Goal: Check status: Check status

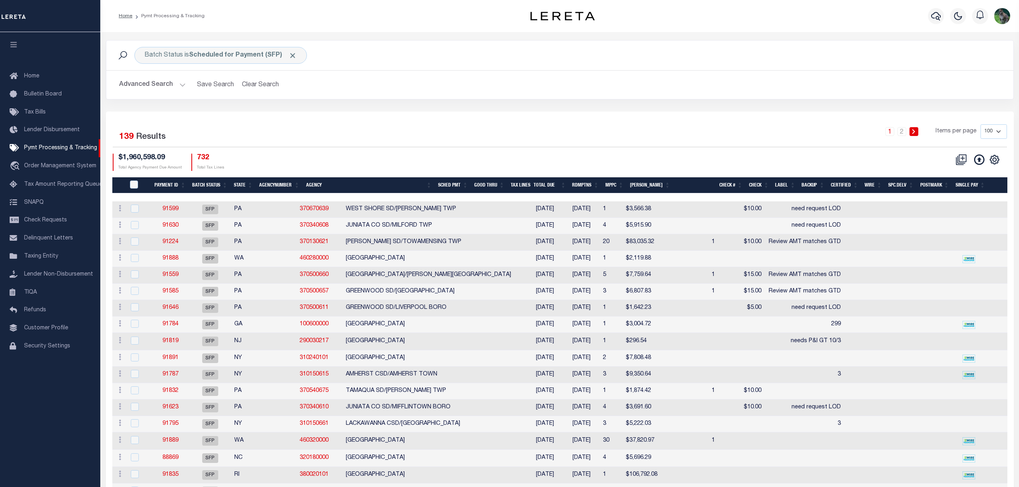
click at [592, 149] on div "Selected 139 Results 1 2 Items per page 100 200 500 1000 $1,960,598.09 Total Ag…" at bounding box center [559, 147] width 907 height 46
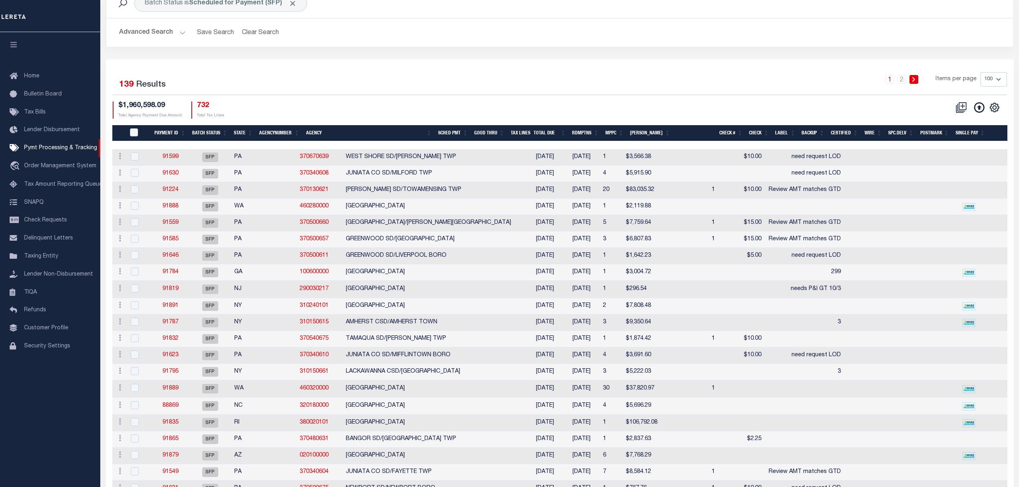
scroll to position [53, 0]
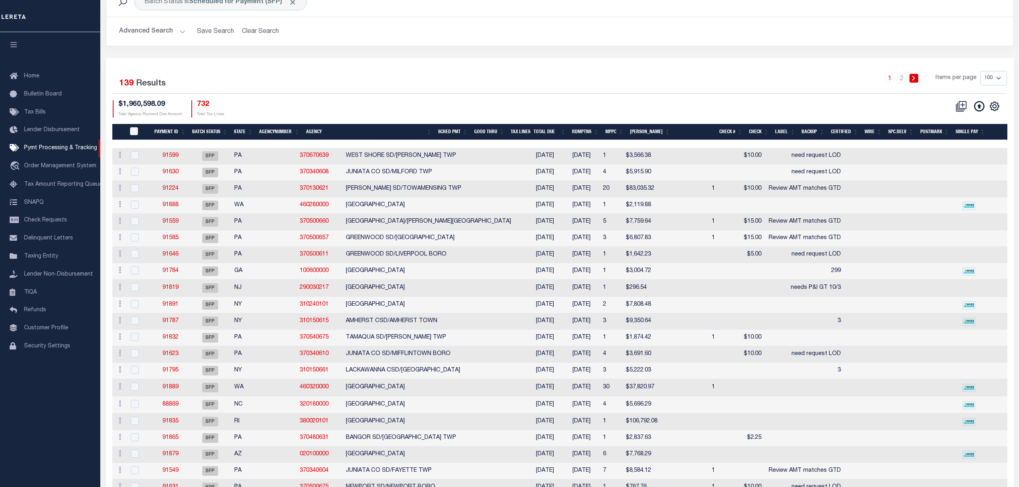
click at [610, 85] on div "1 2 Items per page 100 200 500 1000" at bounding box center [673, 81] width 668 height 21
click at [439, 87] on div "1 2 Items per page 100 200 500 1000" at bounding box center [673, 81] width 668 height 21
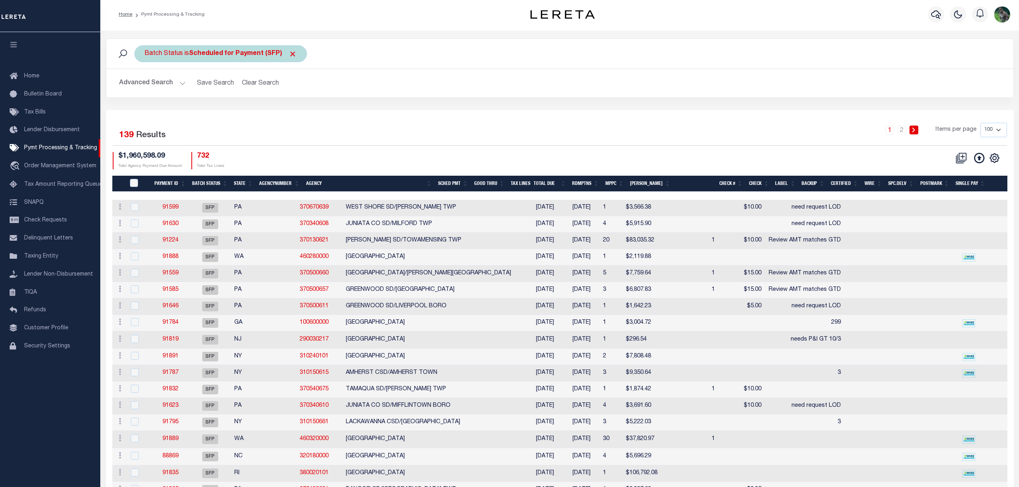
scroll to position [0, 0]
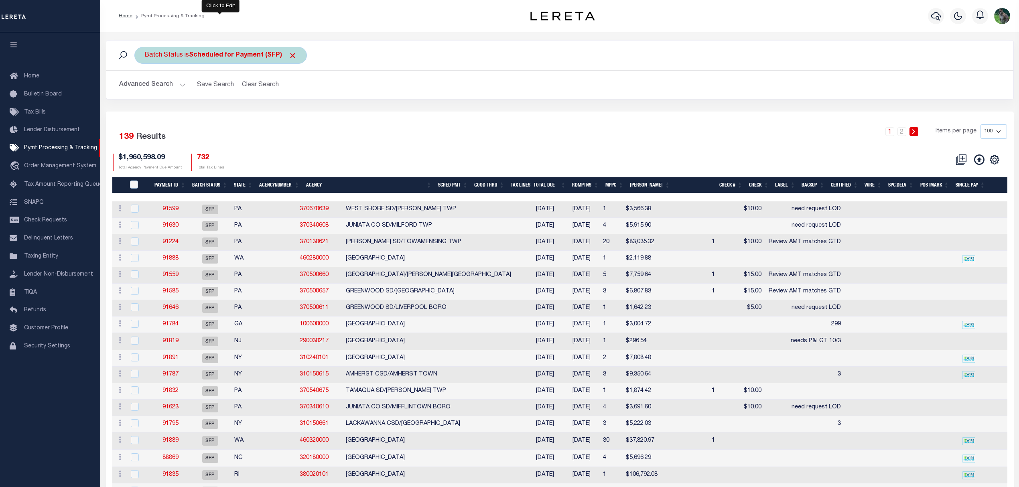
drag, startPoint x: 201, startPoint y: 51, endPoint x: 209, endPoint y: 54, distance: 7.6
click at [201, 52] on b "Scheduled for Payment (SFP)" at bounding box center [243, 55] width 108 height 6
click at [230, 96] on select "Awaiting Funds (AWF) Cleared and Complete (CAC) New Check Needed (NCN) Payment …" at bounding box center [204, 94] width 118 height 15
select select "RFW"
click at [145, 87] on select "Awaiting Funds (AWF) Cleared and Complete (CAC) New Check Needed (NCN) Payment …" at bounding box center [204, 94] width 118 height 15
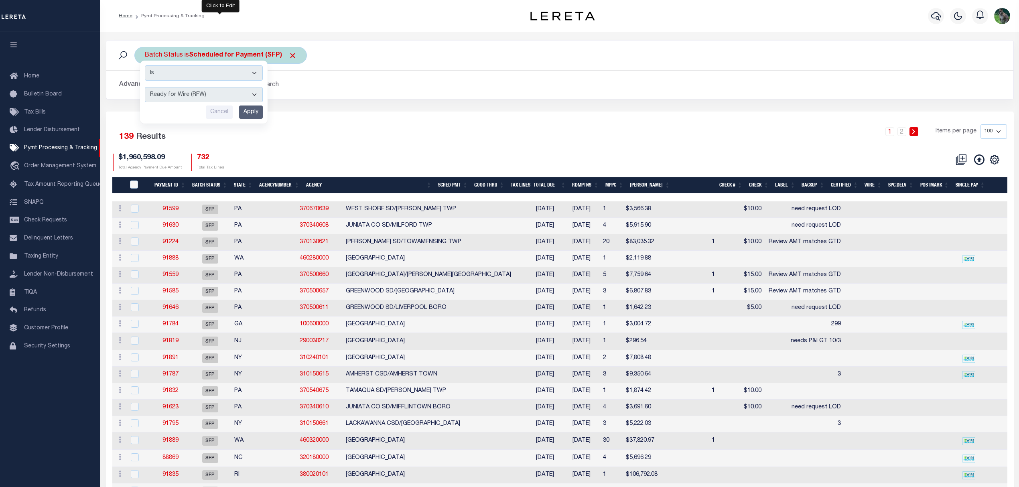
click at [252, 113] on input "Apply" at bounding box center [251, 112] width 24 height 13
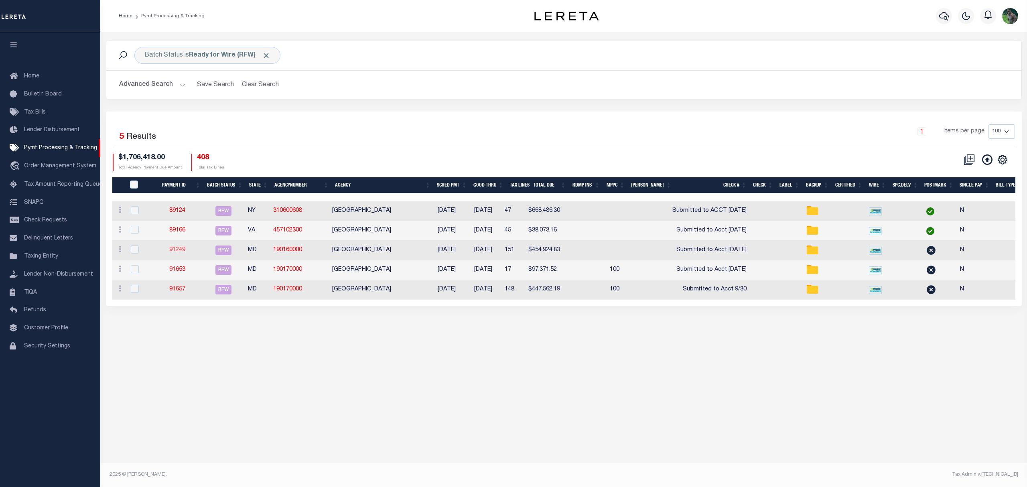
click at [181, 252] on link "91249" at bounding box center [177, 250] width 16 height 6
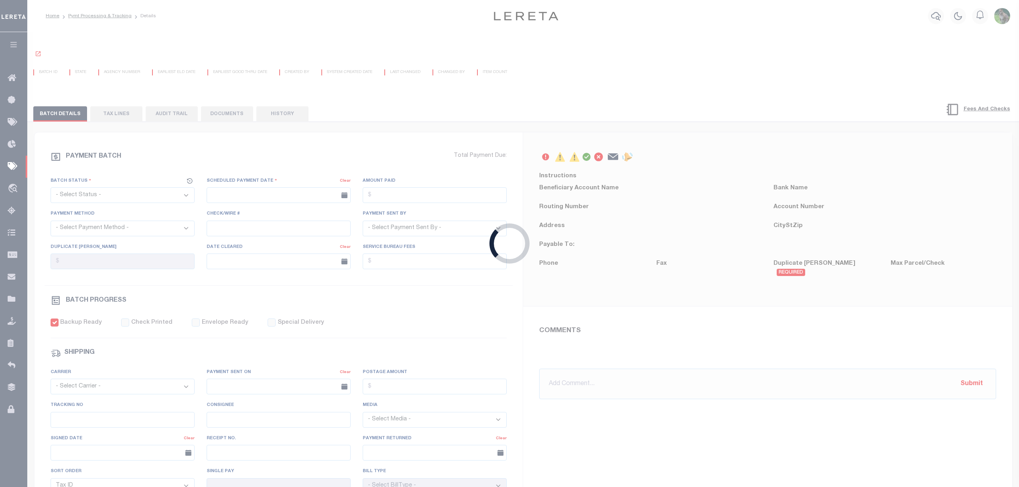
select select "RFW"
type input "09/29/2025"
type input "$454,924.83"
select select "TRA"
type input "Submitted to Acct 9/30/25"
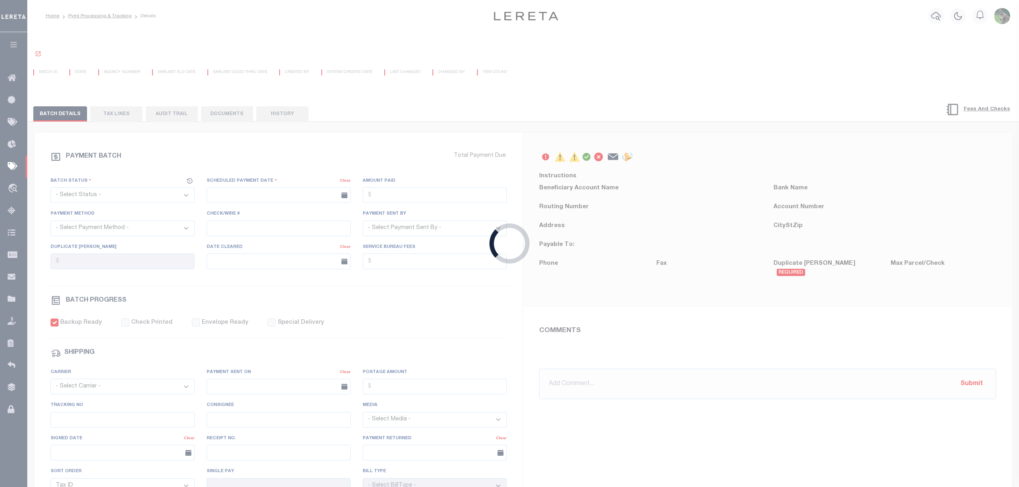
select select "[PERSON_NAME]"
checkbox input "true"
type input "N"
radio input "true"
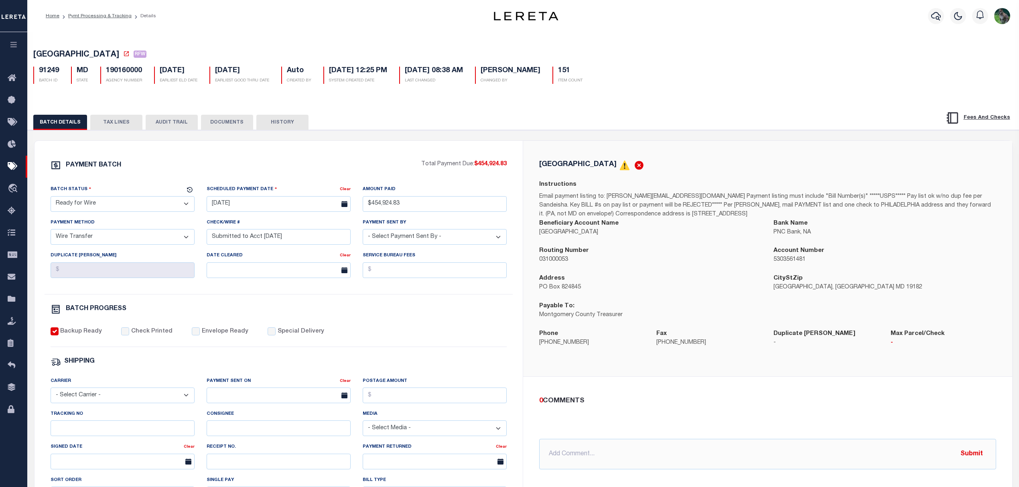
click at [219, 116] on button "DOCUMENTS" at bounding box center [227, 122] width 52 height 15
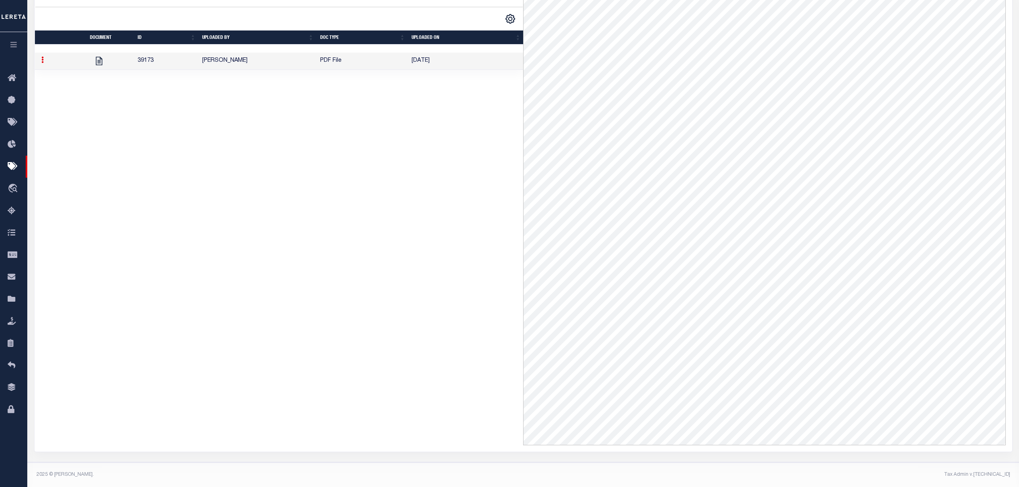
scroll to position [207, 0]
click at [298, 158] on div "1 Selected 1 Result 1 Items per page 10 25 50 100" at bounding box center [279, 212] width 489 height 468
drag, startPoint x: 314, startPoint y: 156, endPoint x: 299, endPoint y: 159, distance: 14.9
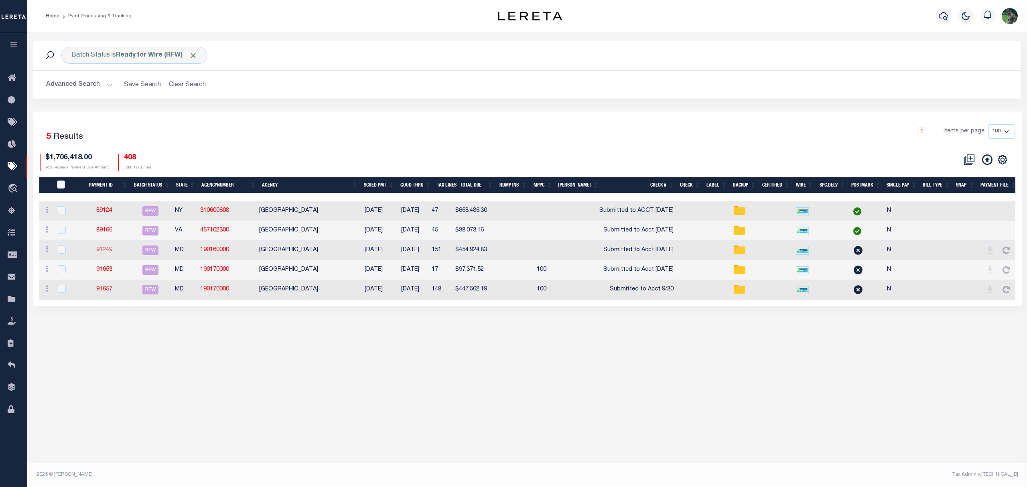
click at [102, 250] on link "91249" at bounding box center [104, 250] width 16 height 6
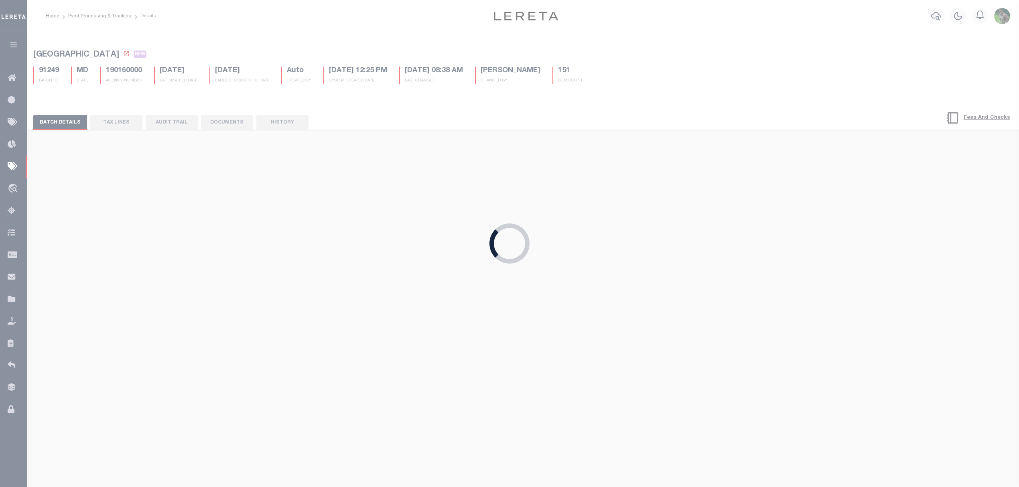
type input "$454,924.83"
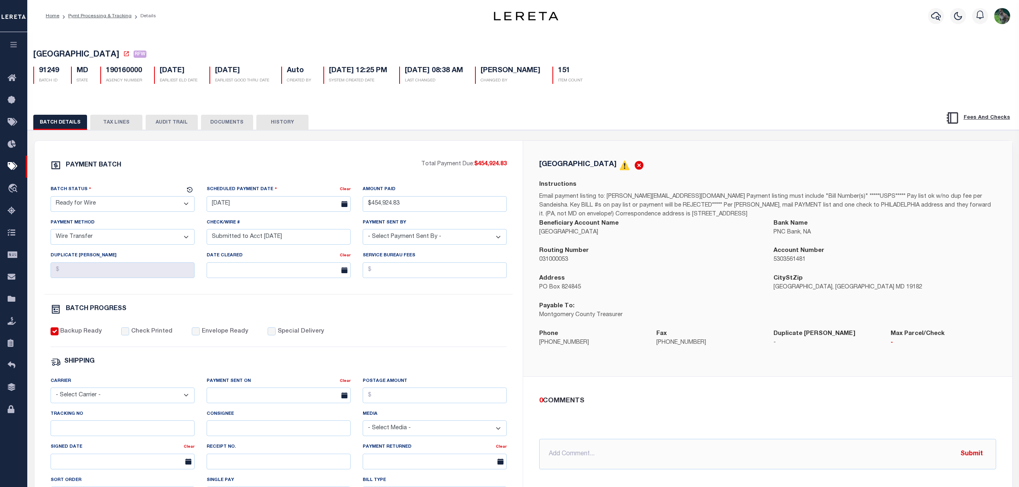
click at [290, 158] on div "PAYMENT BATCH Total Payment Due: $454,924.83 Batch Status - Select Status - Pay…" at bounding box center [279, 376] width 489 height 470
click at [760, 20] on div "Profile Sign out" at bounding box center [811, 16] width 406 height 28
click at [343, 149] on div "PAYMENT BATCH Total Payment Due: $454,924.83 Batch Status - Select Status - Pay…" at bounding box center [279, 376] width 489 height 470
drag, startPoint x: 18, startPoint y: 161, endPoint x: 21, endPoint y: 157, distance: 4.9
click at [18, 161] on link "Pymt Processing & Tracking" at bounding box center [13, 167] width 27 height 22
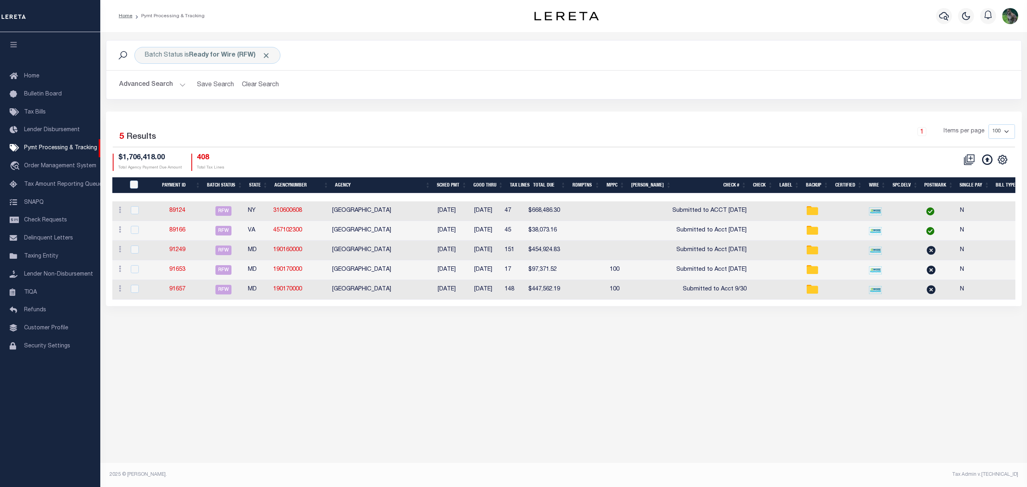
click at [639, 152] on div "Selected 5 Results 1 Items per page 100 200 500 1000 $1,706,418.00 Total Agency…" at bounding box center [563, 147] width 915 height 46
click at [265, 85] on button "Clear Search" at bounding box center [261, 85] width 44 height 16
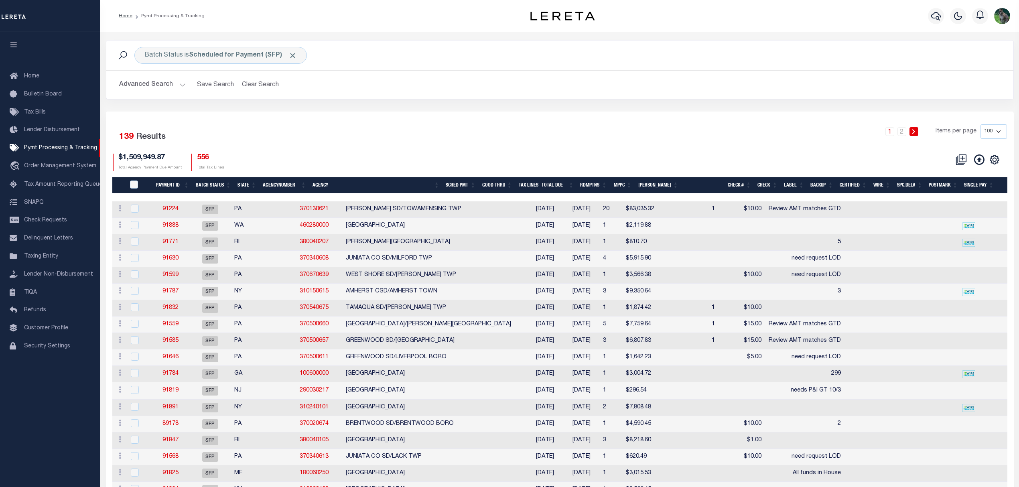
click at [675, 141] on div "1 2 Items per page 100 200 500 1000" at bounding box center [673, 134] width 668 height 21
click at [486, 152] on div "Selected 139 Results 1 2 Items per page 100 200 500 1000 $1,509,949.87 Total Ag…" at bounding box center [559, 147] width 907 height 46
click at [451, 100] on div "Batch Status is Scheduled for Payment (SFP) Search Advanced Search Save Search …" at bounding box center [560, 75] width 920 height 71
click at [619, 147] on div "Selected 139 Results 1 2 Items per page 100 200 500 1000" at bounding box center [560, 135] width 894 height 23
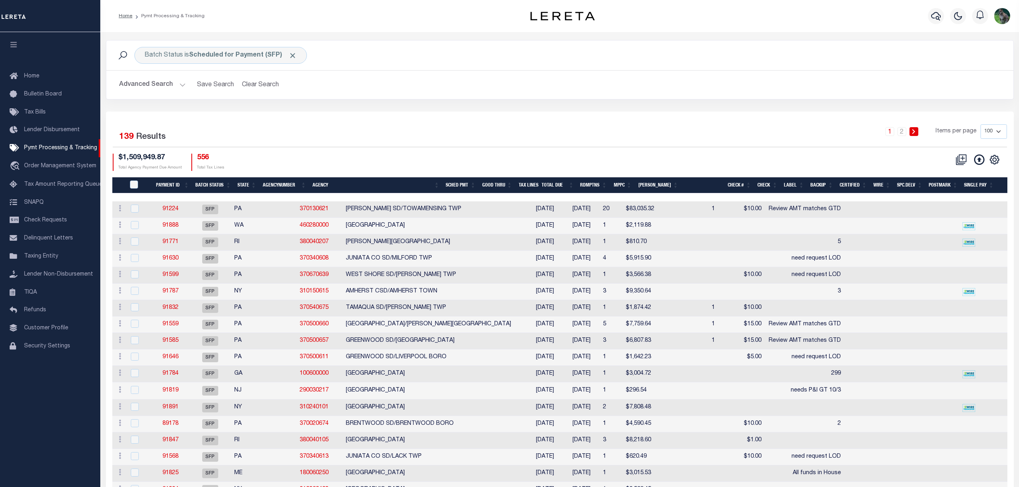
click at [595, 144] on div "1 2 Items per page 100 200 500 1000" at bounding box center [673, 134] width 668 height 21
click at [203, 53] on b "Scheduled for Payment (SFP)" at bounding box center [243, 55] width 108 height 6
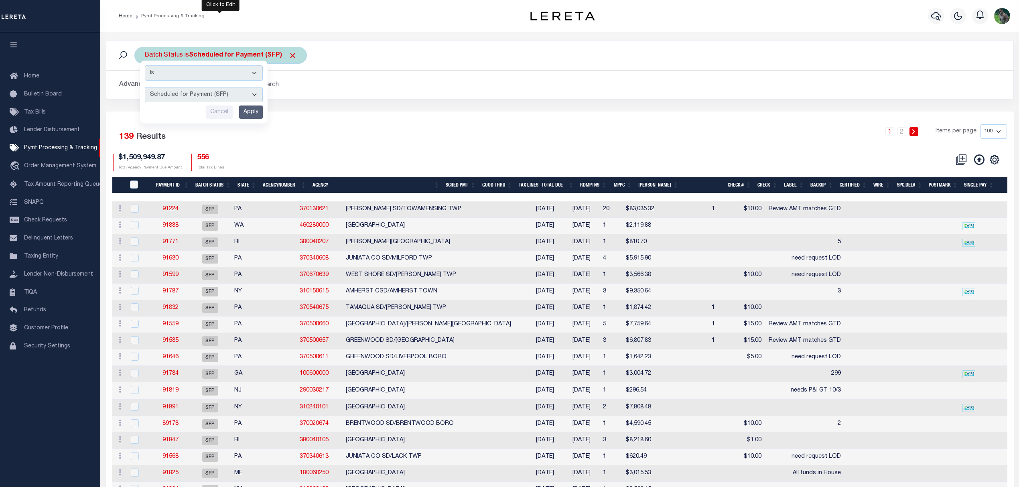
click at [238, 91] on select "Awaiting Funds (AWF) Cleared and Complete (CAC) New Check Needed (NCN) Payment …" at bounding box center [204, 94] width 118 height 15
select select "RFW"
click at [145, 87] on select "Awaiting Funds (AWF) Cleared and Complete (CAC) New Check Needed (NCN) Payment …" at bounding box center [204, 94] width 118 height 15
drag, startPoint x: 252, startPoint y: 113, endPoint x: 305, endPoint y: 43, distance: 87.3
click at [252, 114] on input "Apply" at bounding box center [251, 112] width 24 height 13
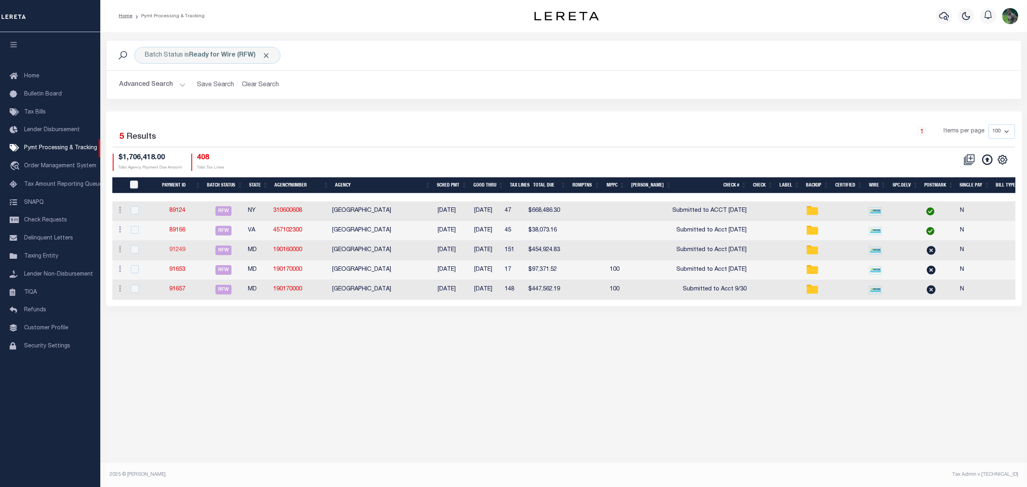
click at [181, 250] on link "91249" at bounding box center [177, 250] width 16 height 6
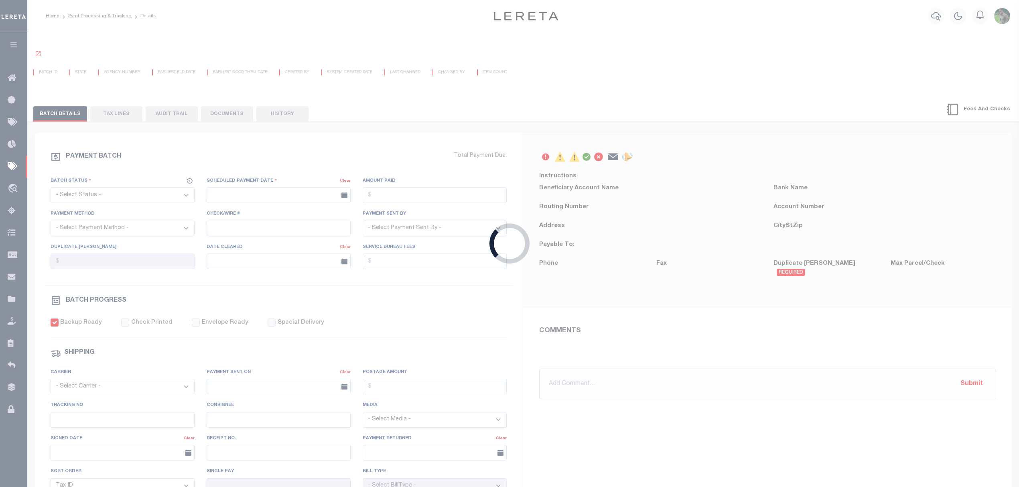
select select "RFW"
type input "09/29/2025"
type input "$454,924.83"
select select "TRA"
type input "Submitted to Acct 9/30/25"
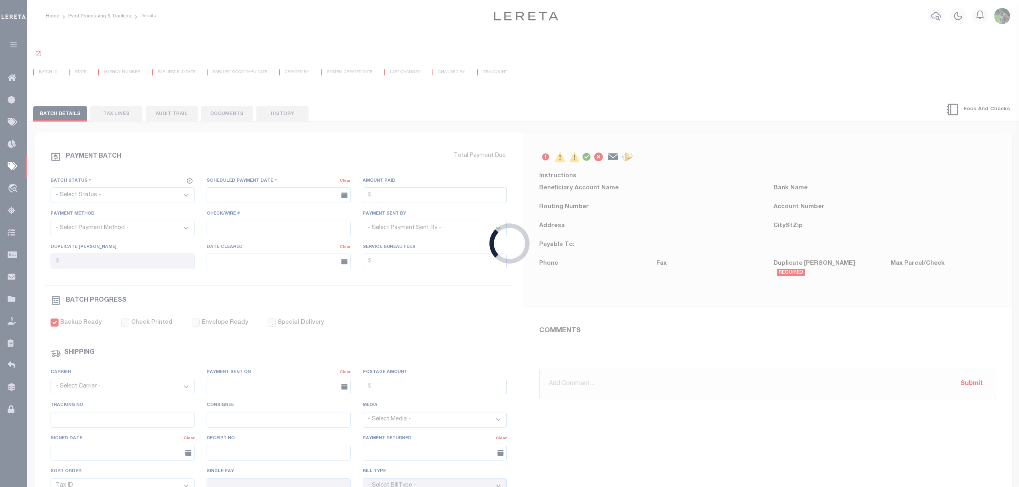
select select "[PERSON_NAME]"
checkbox input "true"
type input "N"
radio input "true"
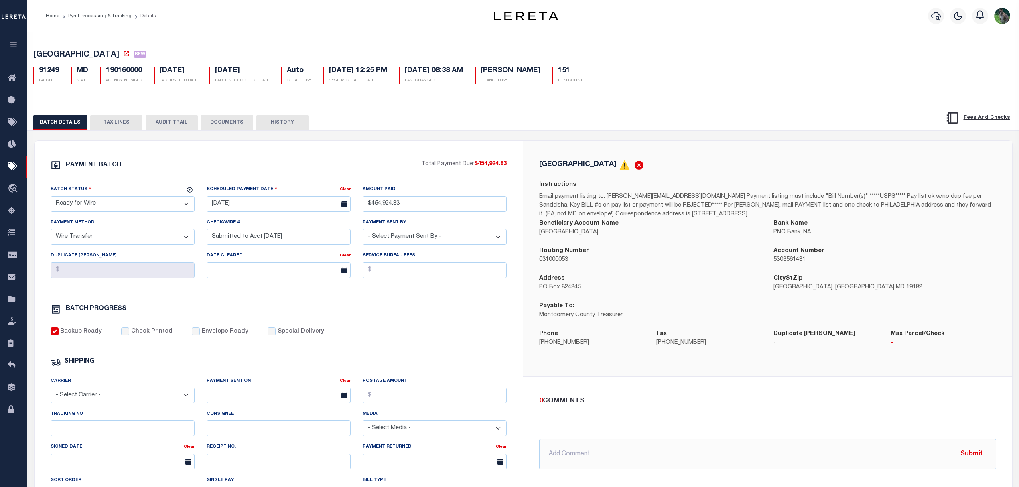
click at [120, 121] on button "TAX LINES" at bounding box center [116, 122] width 52 height 15
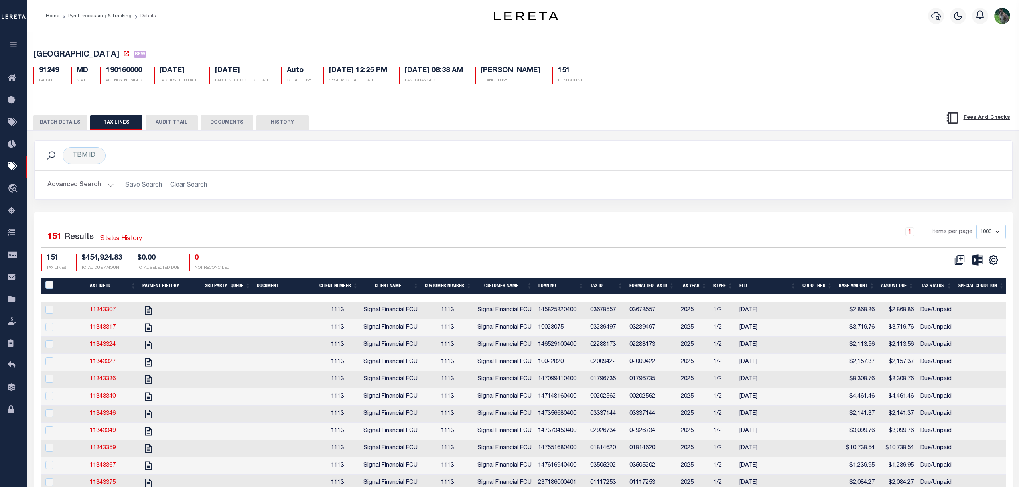
click at [327, 60] on h5 "MONTGOMERY COUNTY RFW" at bounding box center [523, 55] width 980 height 10
click at [640, 164] on div "TBM ID Search" at bounding box center [523, 155] width 965 height 17
click at [673, 27] on div "Profile Sign out" at bounding box center [811, 16] width 406 height 28
click at [125, 75] on h5 "190160000" at bounding box center [124, 71] width 36 height 9
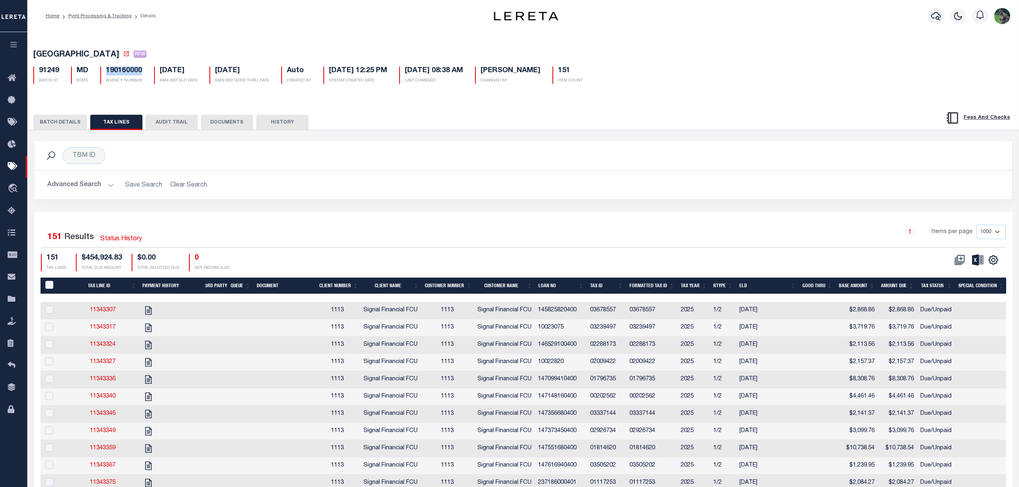
copy h5 "190160000"
click at [66, 124] on button "BATCH DETAILS" at bounding box center [60, 122] width 54 height 15
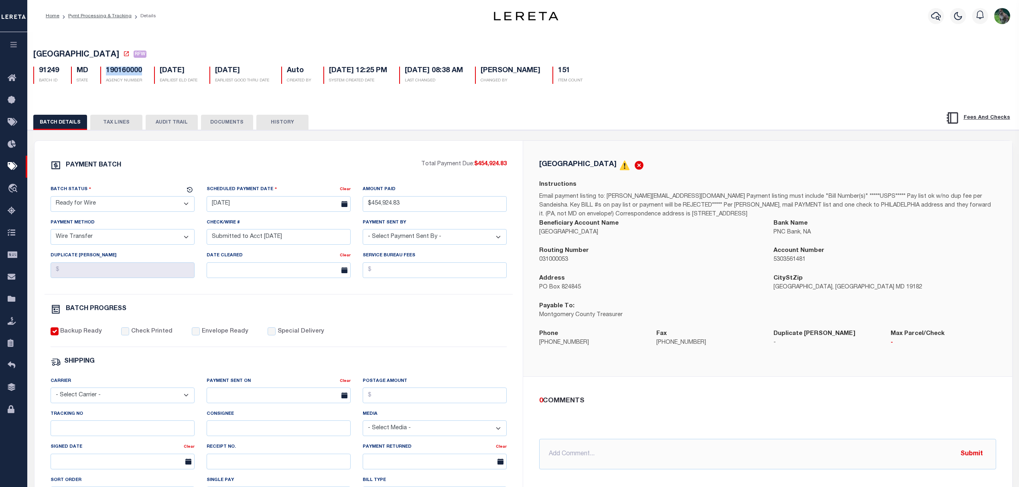
click at [447, 313] on div "BATCH PROGRESS" at bounding box center [279, 309] width 457 height 10
click at [148, 153] on div "PAYMENT BATCH Total Payment Due: $454,924.83 Batch Status - Select Status - Pay…" at bounding box center [279, 376] width 489 height 470
click at [6, 167] on link "Pymt Processing & Tracking" at bounding box center [13, 167] width 27 height 22
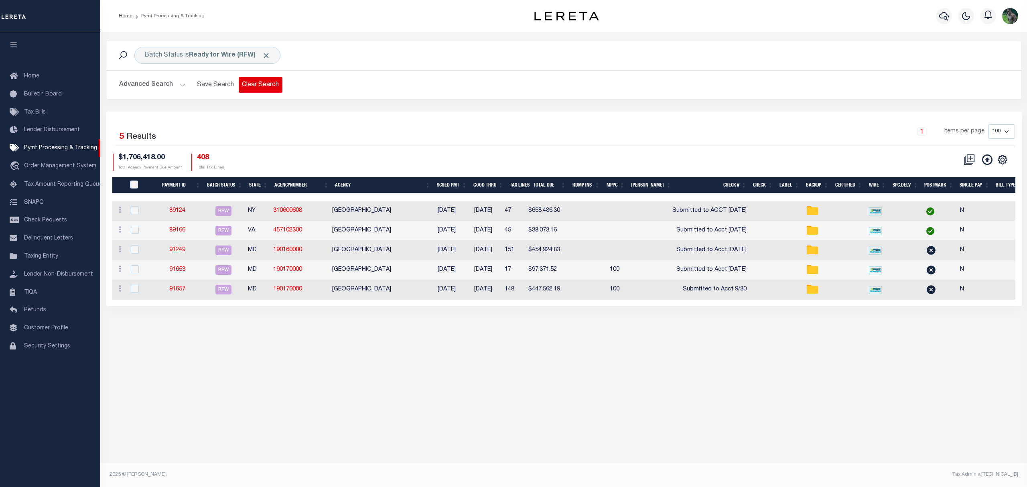
click at [268, 89] on button "Clear Search" at bounding box center [261, 85] width 44 height 16
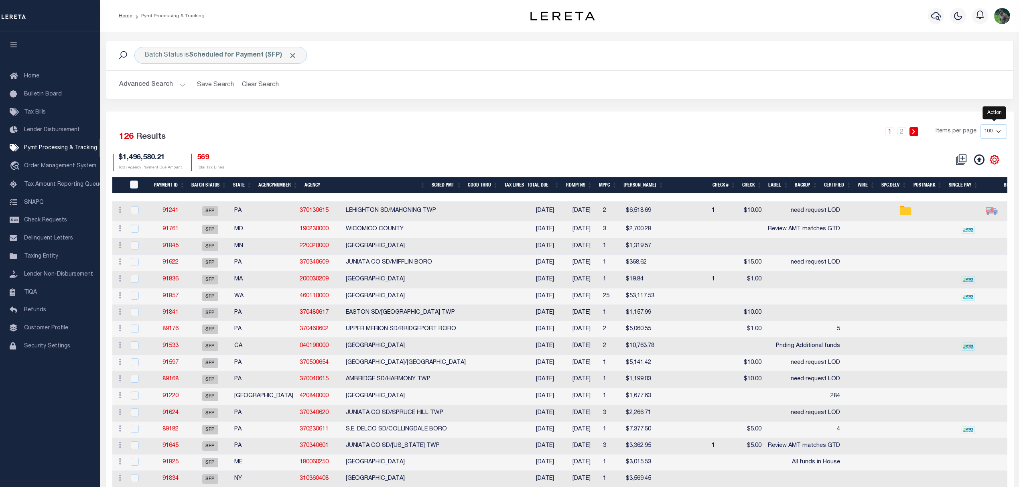
click at [994, 161] on icon "" at bounding box center [995, 160] width 4 height 4
click at [948, 179] on link "CSV" at bounding box center [962, 173] width 78 height 16
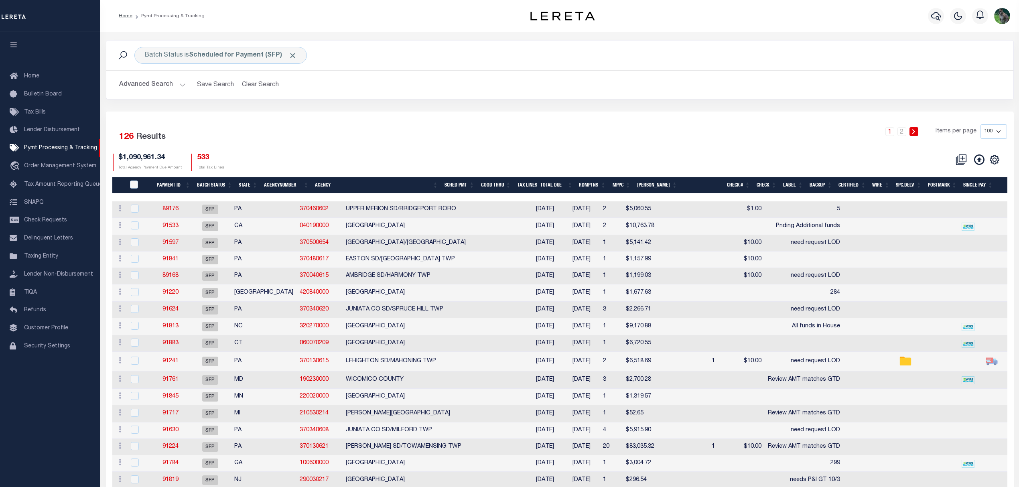
drag, startPoint x: 717, startPoint y: 93, endPoint x: 698, endPoint y: 93, distance: 18.5
click at [711, 93] on h2 "Advanced Search Save Search Clear Search" at bounding box center [560, 85] width 894 height 16
click at [59, 125] on link "Lender Disbursement" at bounding box center [50, 130] width 100 height 18
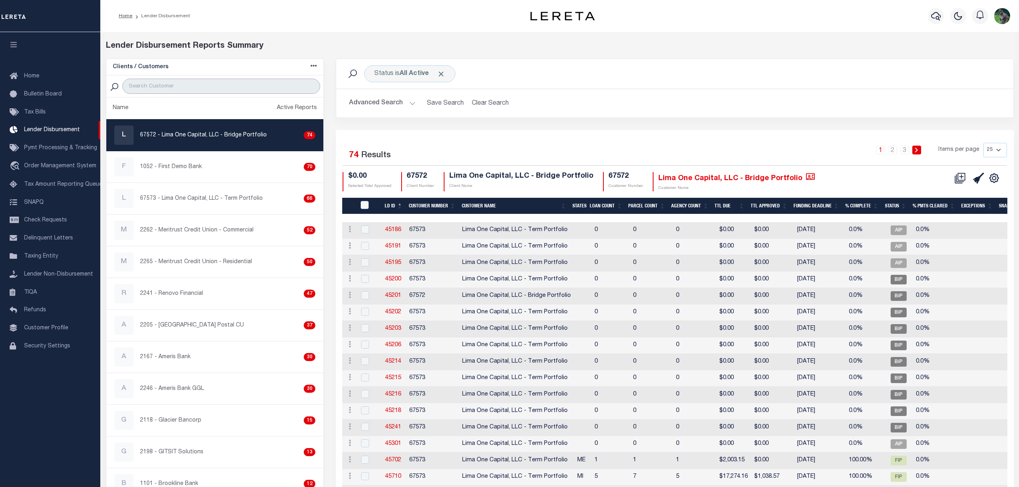
click at [249, 87] on input "search" at bounding box center [221, 86] width 198 height 15
type input "west shore"
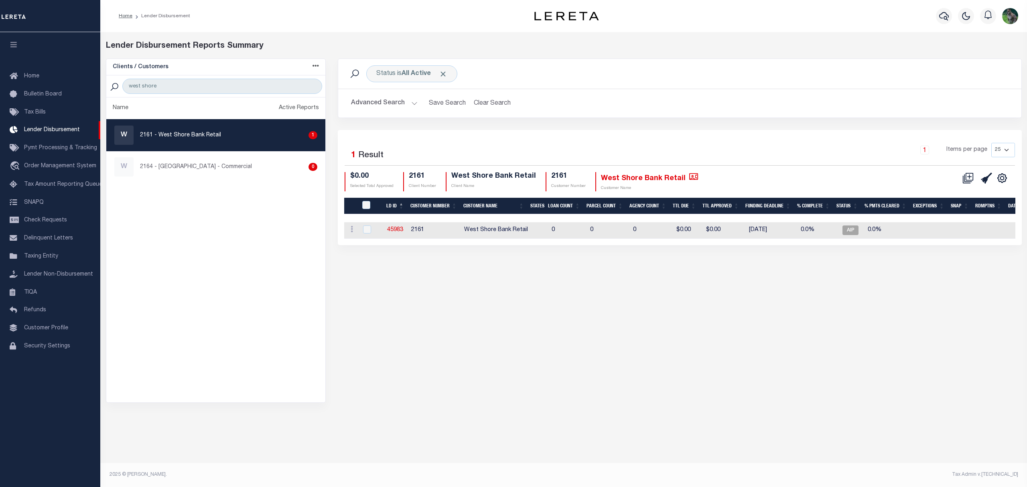
click at [377, 105] on button "Advanced Search" at bounding box center [384, 104] width 67 height 16
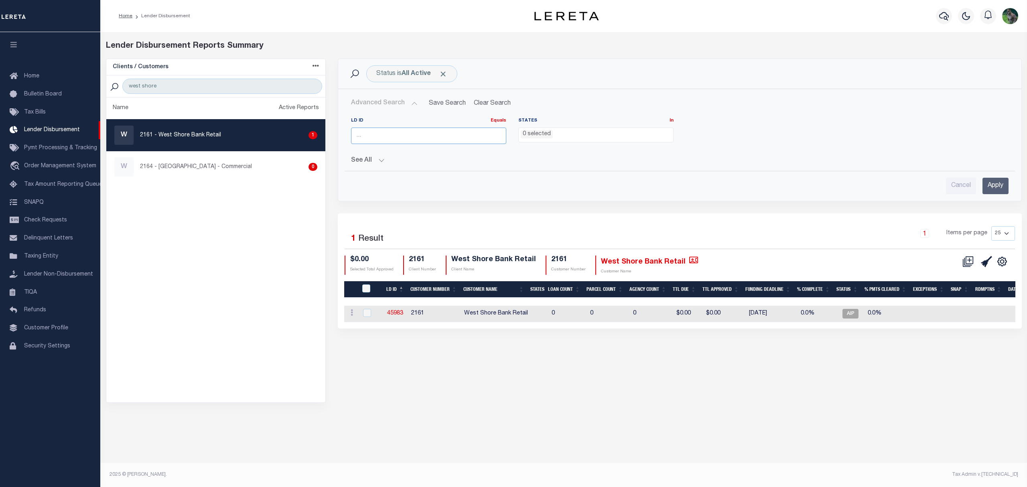
click at [390, 142] on input "number" at bounding box center [428, 136] width 155 height 16
type input "46143"
click at [992, 184] on input "Apply" at bounding box center [996, 186] width 26 height 16
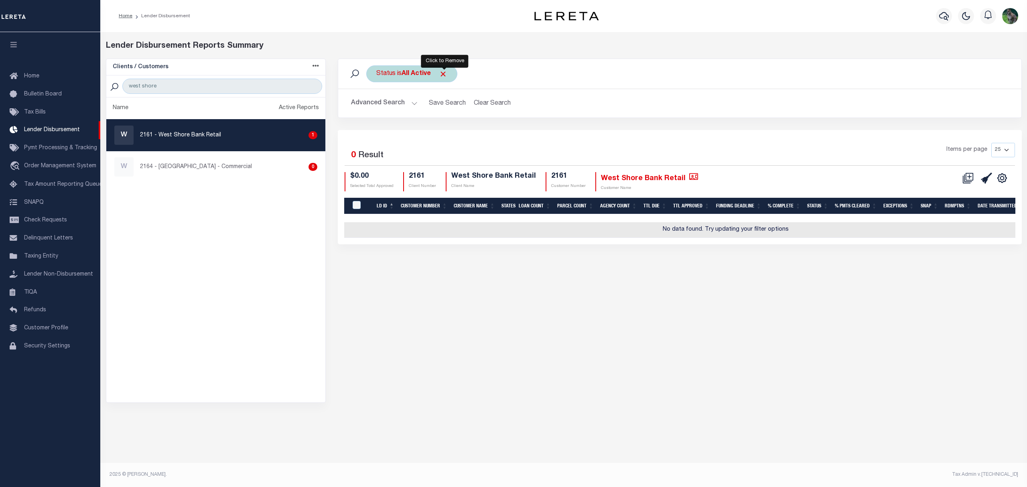
click at [444, 74] on span "Click to Remove" at bounding box center [443, 74] width 8 height 8
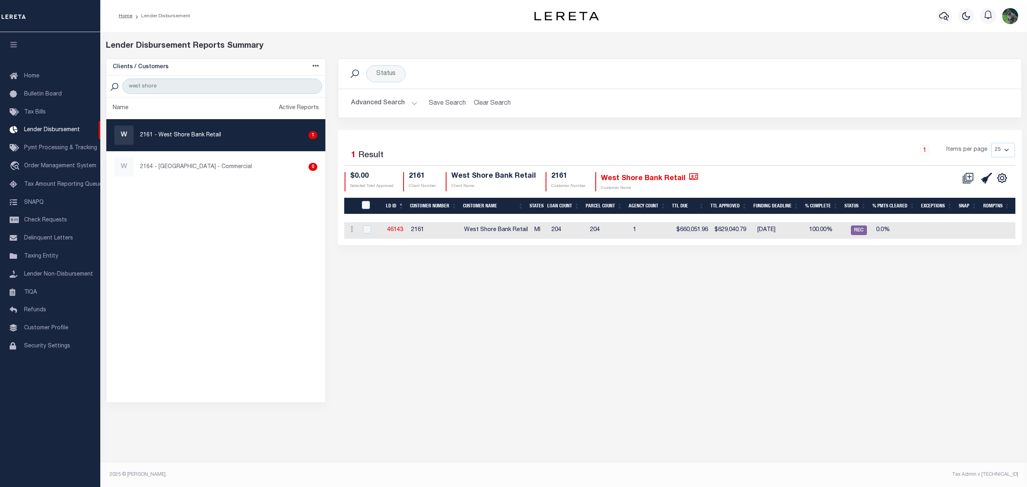
drag, startPoint x: 628, startPoint y: 89, endPoint x: 538, endPoint y: 105, distance: 92.1
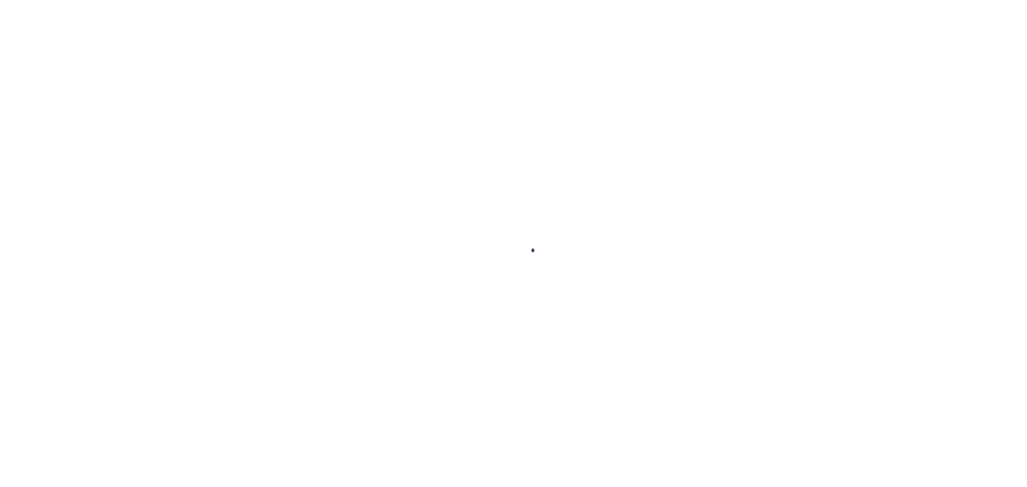
select select
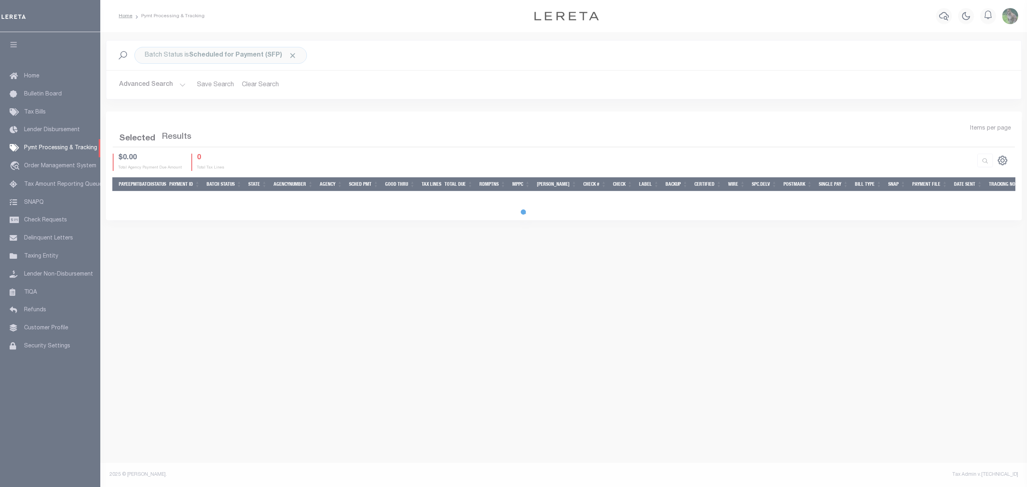
select select
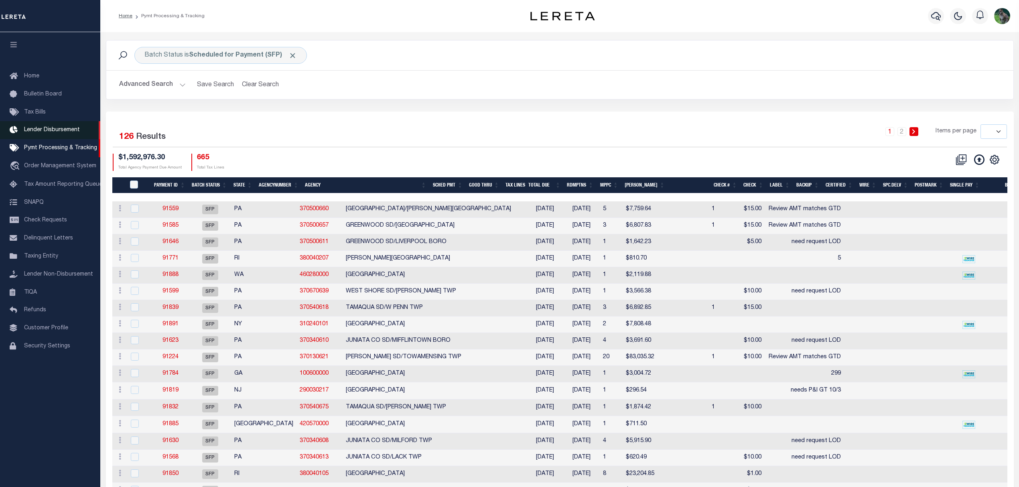
click at [52, 130] on span "Lender Disbursement" at bounding box center [52, 130] width 56 height 6
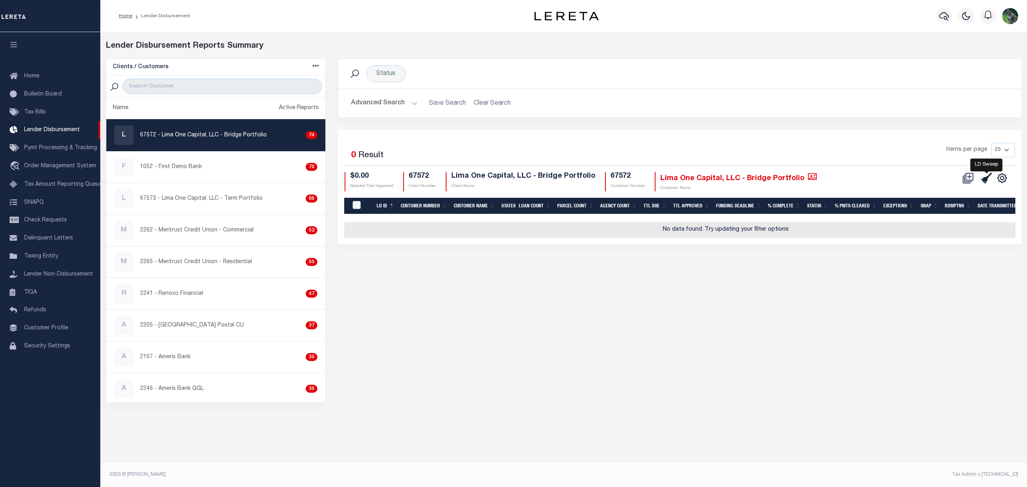
click at [984, 177] on icon at bounding box center [986, 178] width 11 height 11
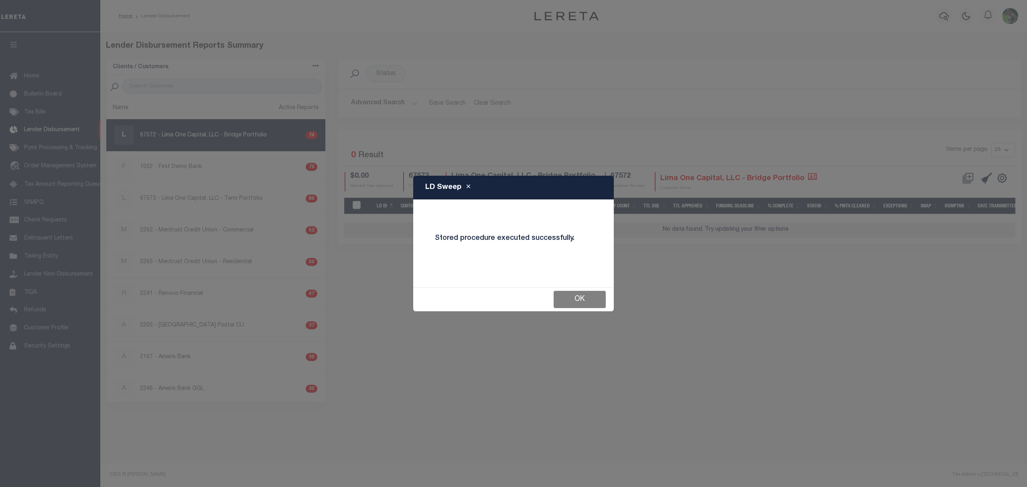
click at [580, 308] on button "OK" at bounding box center [580, 299] width 52 height 17
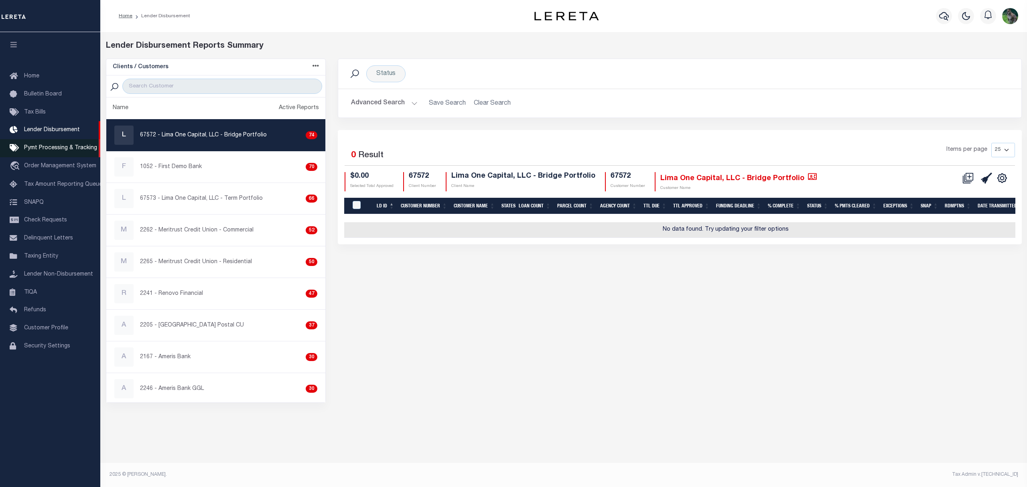
click at [28, 145] on link "Pymt Processing & Tracking" at bounding box center [50, 148] width 100 height 18
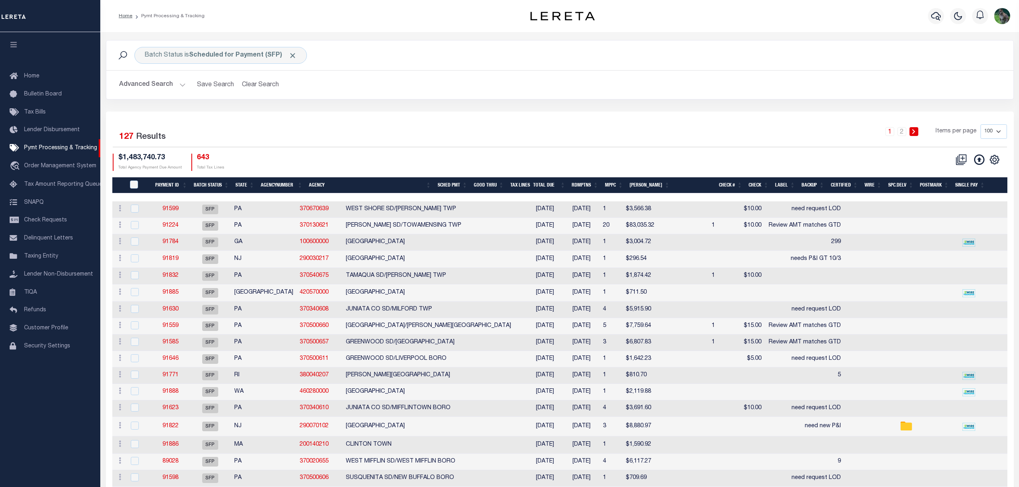
click at [747, 132] on div "1 2 Items per page 100 200 500 1000" at bounding box center [673, 134] width 668 height 21
click at [1000, 159] on link at bounding box center [994, 159] width 13 height 6
click at [962, 177] on link "CSV" at bounding box center [962, 173] width 78 height 16
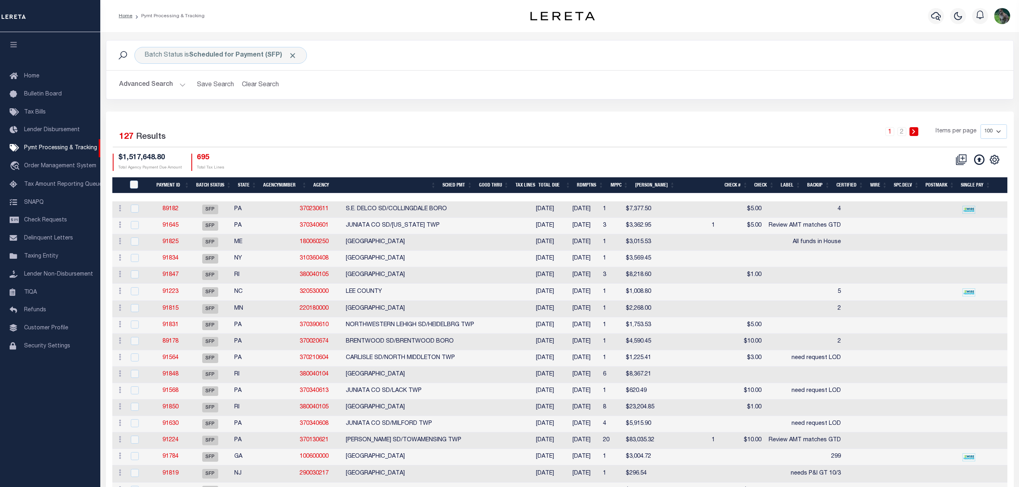
click at [669, 78] on div "Advanced Search Save Search Clear Search Batch ID Equals Equals Is Not Equal To…" at bounding box center [559, 85] width 907 height 28
click at [498, 110] on div "Batch Status is Scheduled for Payment (SFP) Search Advanced Search Save Search …" at bounding box center [560, 75] width 920 height 71
